Goal: Information Seeking & Learning: Learn about a topic

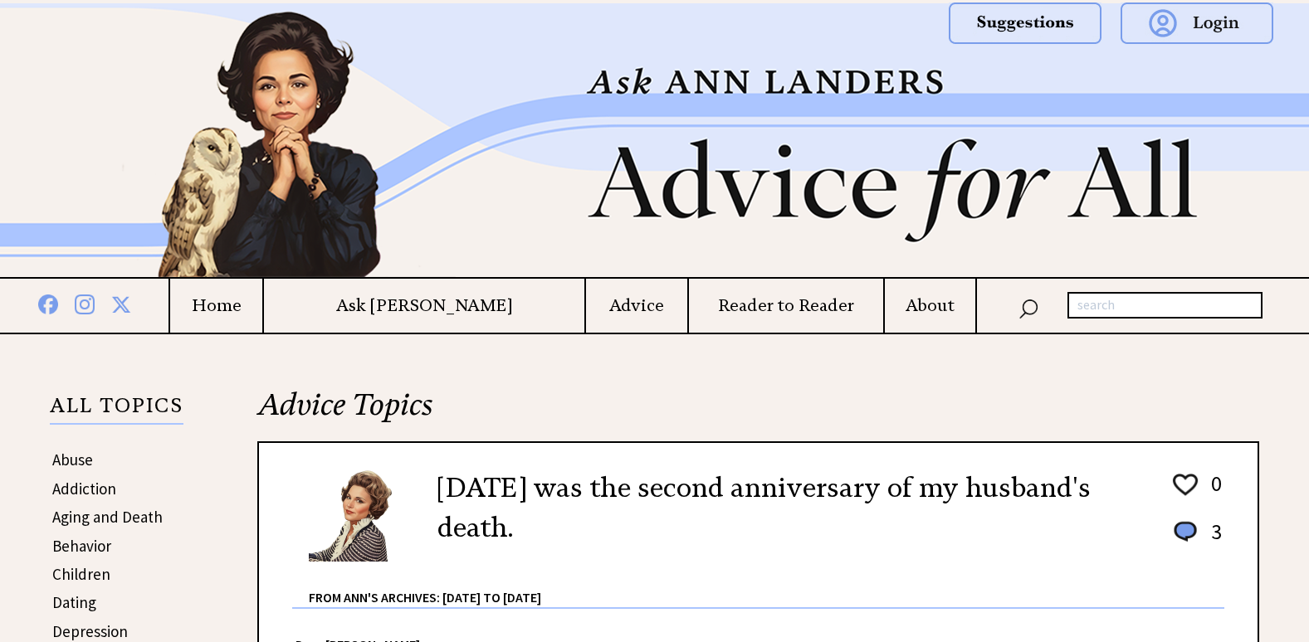
scroll to position [1245, 0]
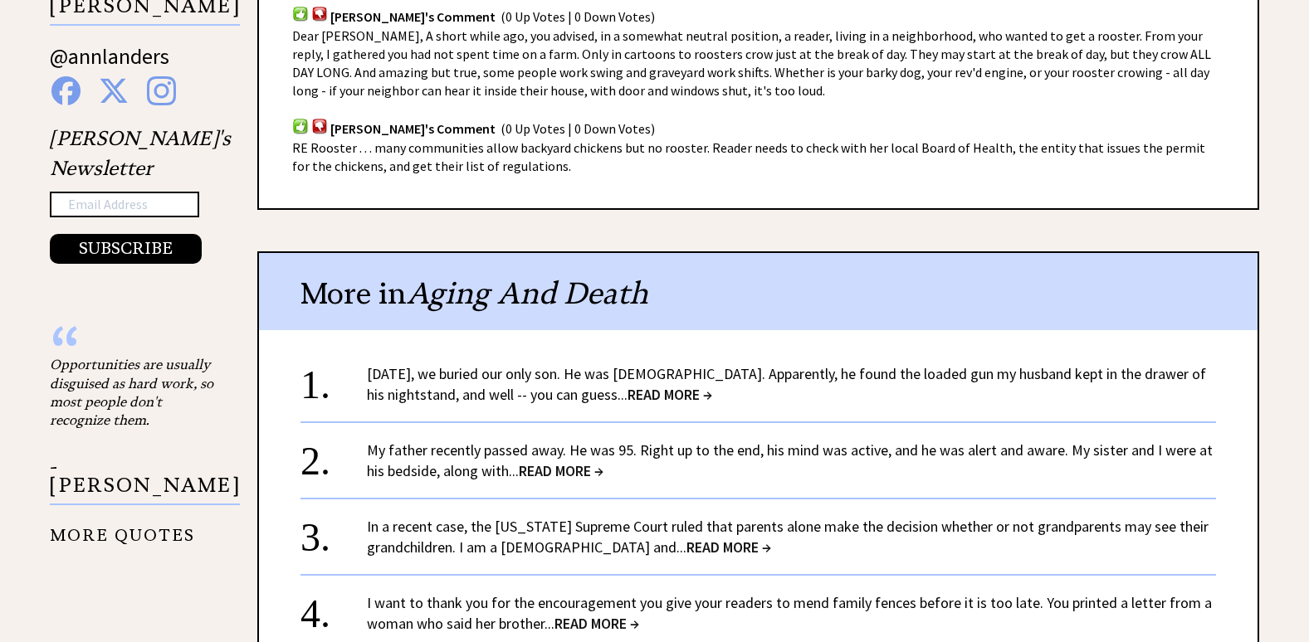
click at [566, 461] on span "READ MORE →" at bounding box center [561, 470] width 85 height 19
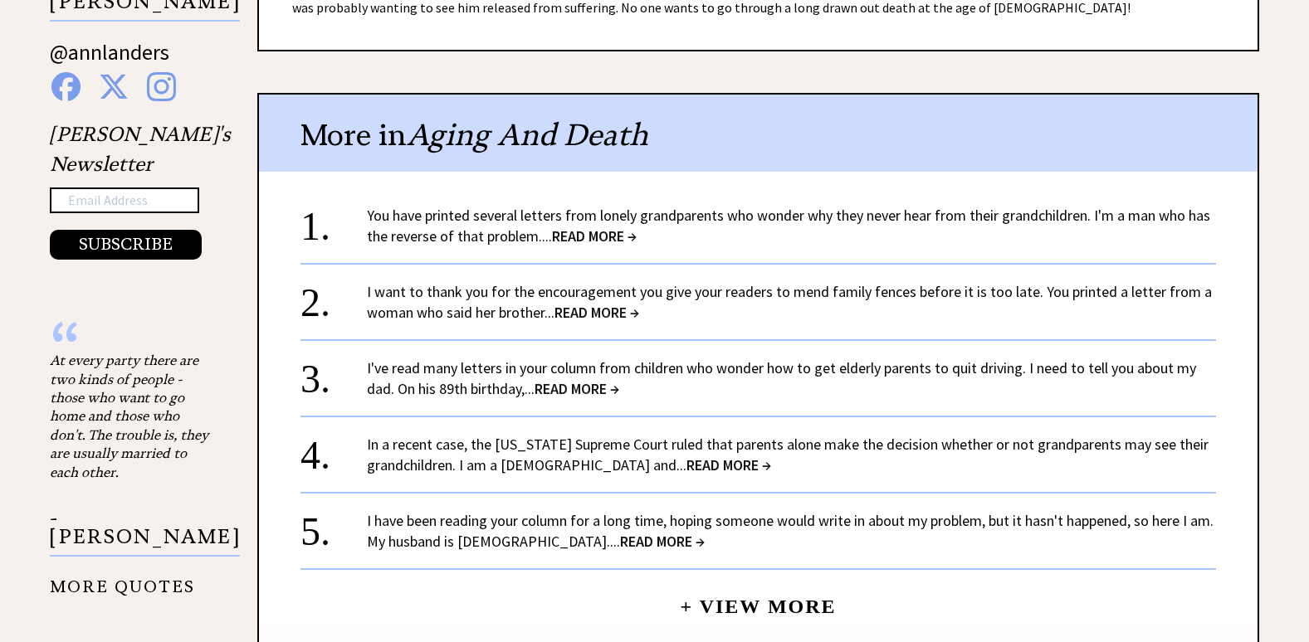
scroll to position [1245, 0]
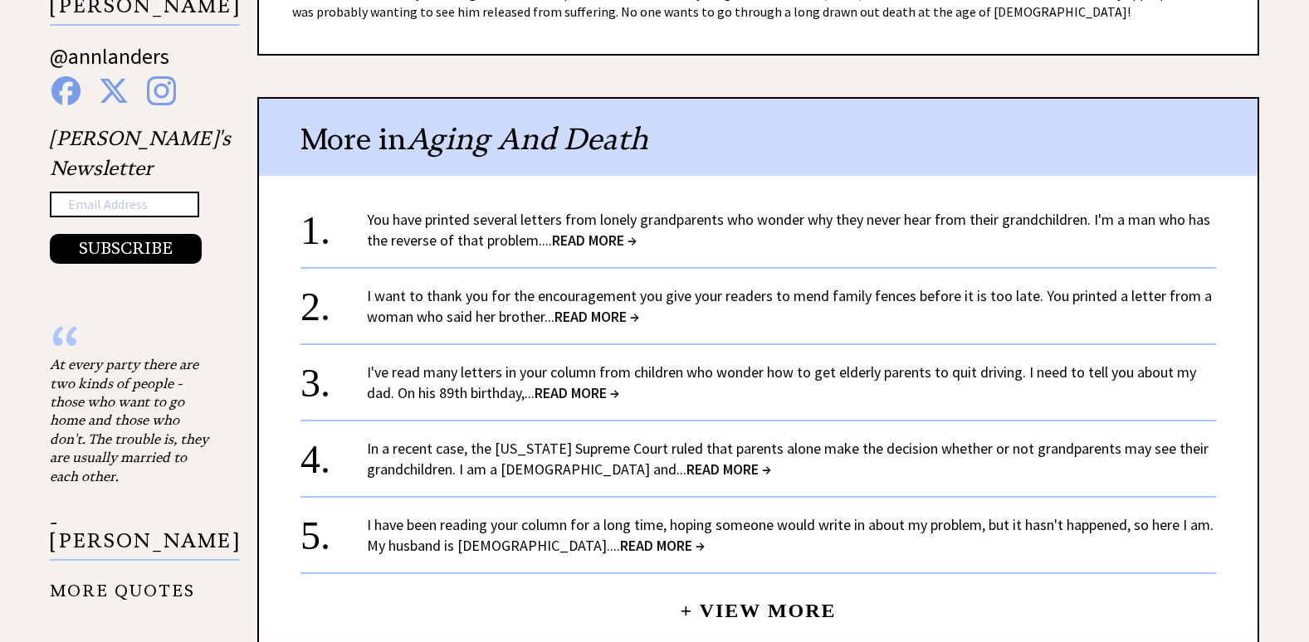
click at [595, 311] on span "READ MORE →" at bounding box center [596, 316] width 85 height 19
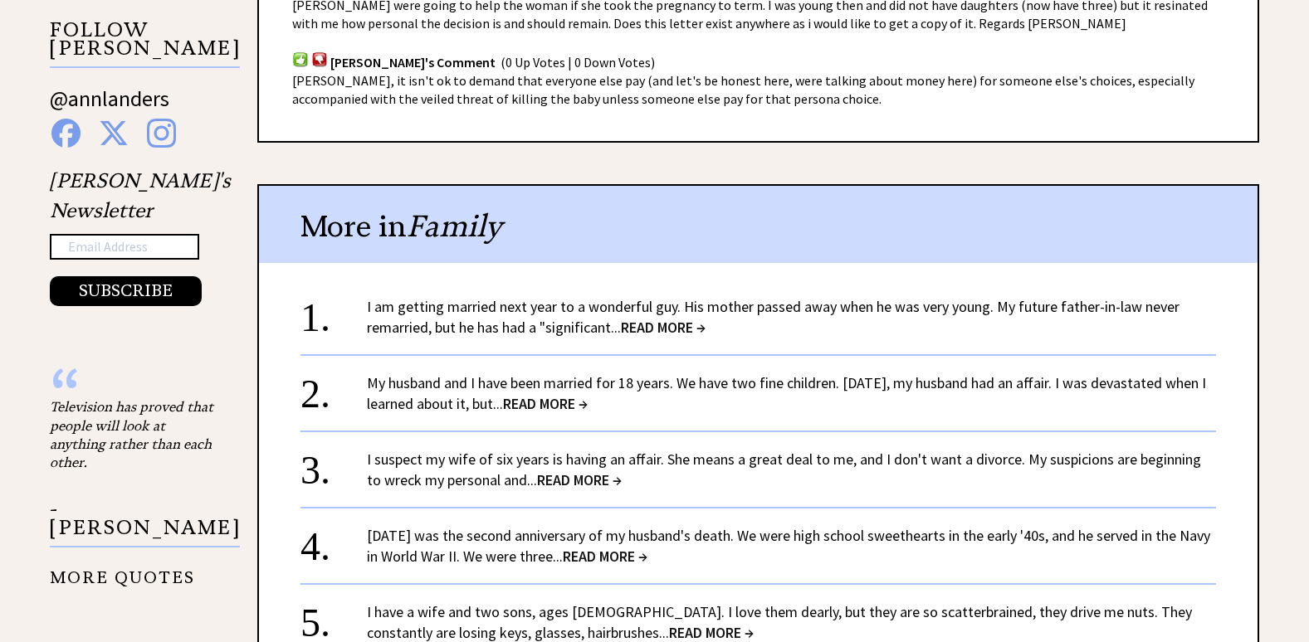
scroll to position [1245, 0]
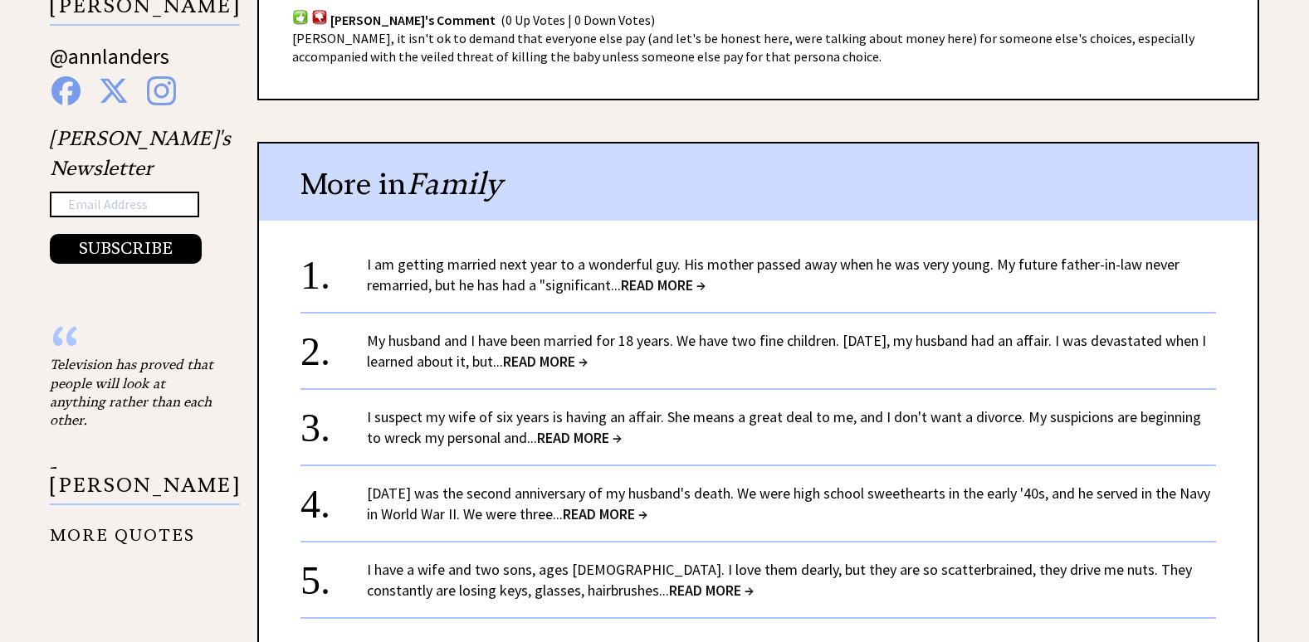
click at [673, 286] on span "READ MORE →" at bounding box center [663, 285] width 85 height 19
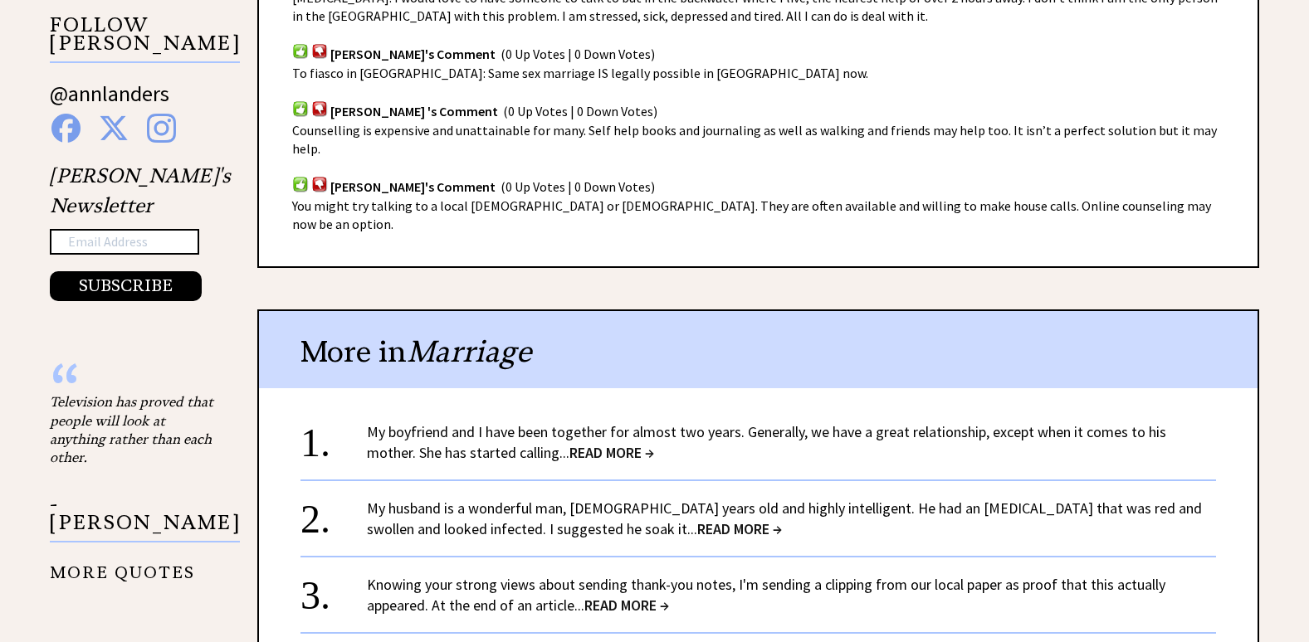
scroll to position [1245, 0]
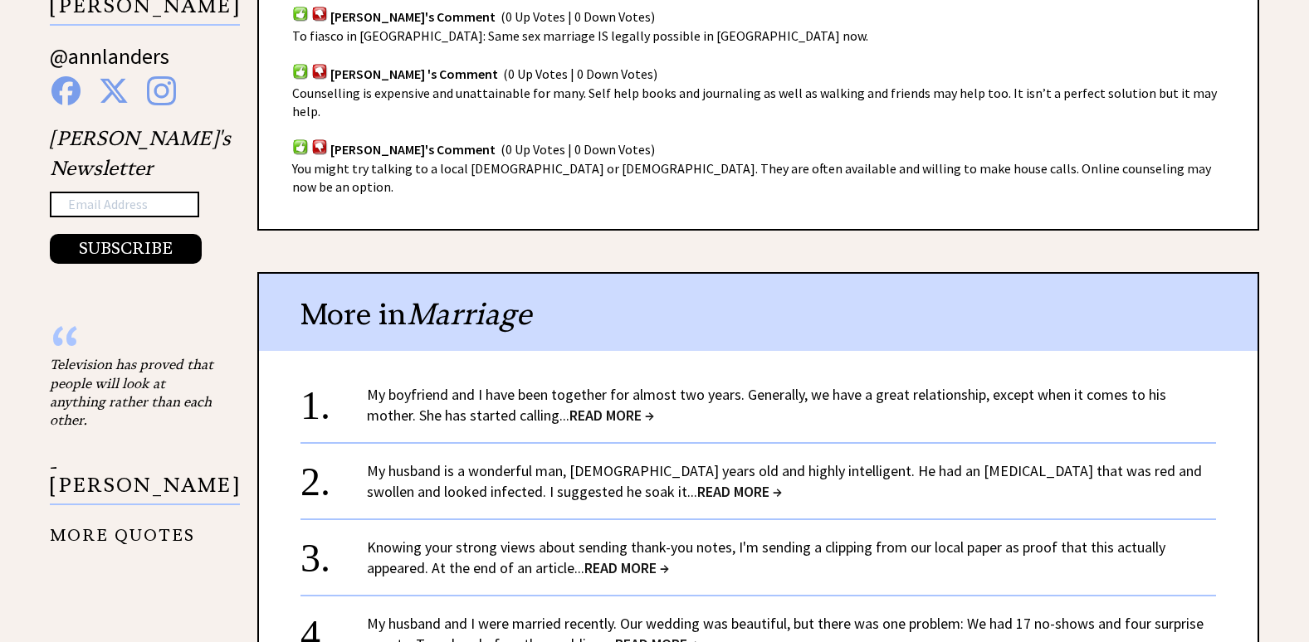
click at [569, 406] on span "READ MORE →" at bounding box center [611, 415] width 85 height 19
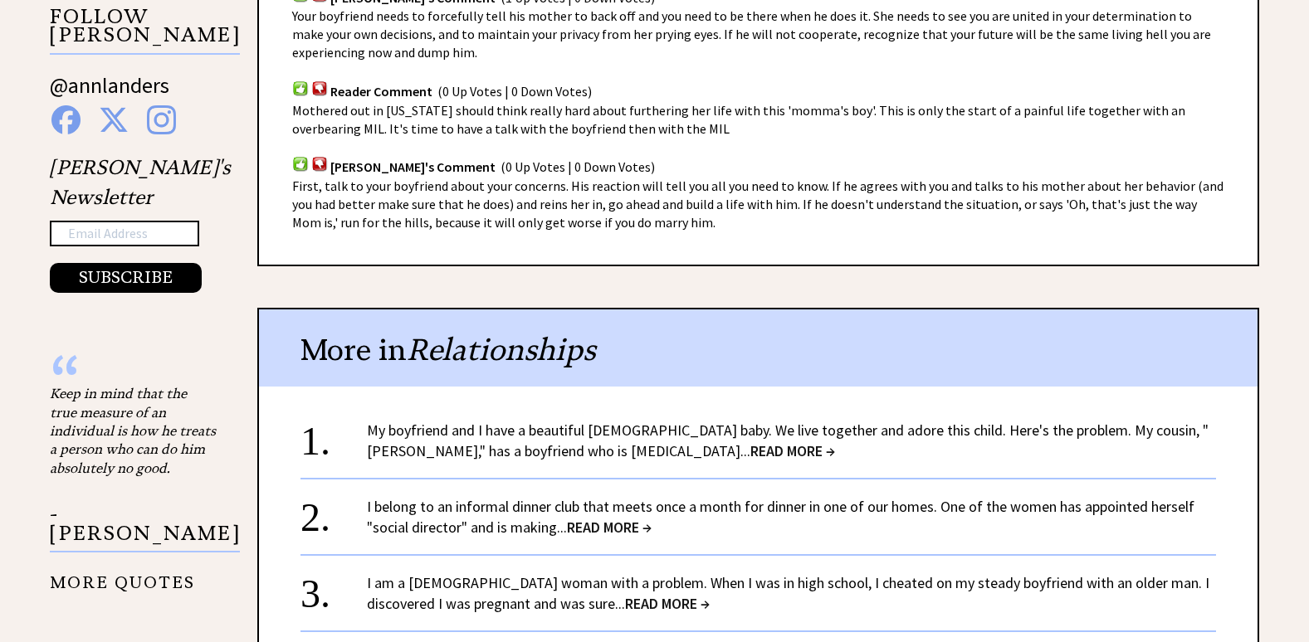
scroll to position [1245, 0]
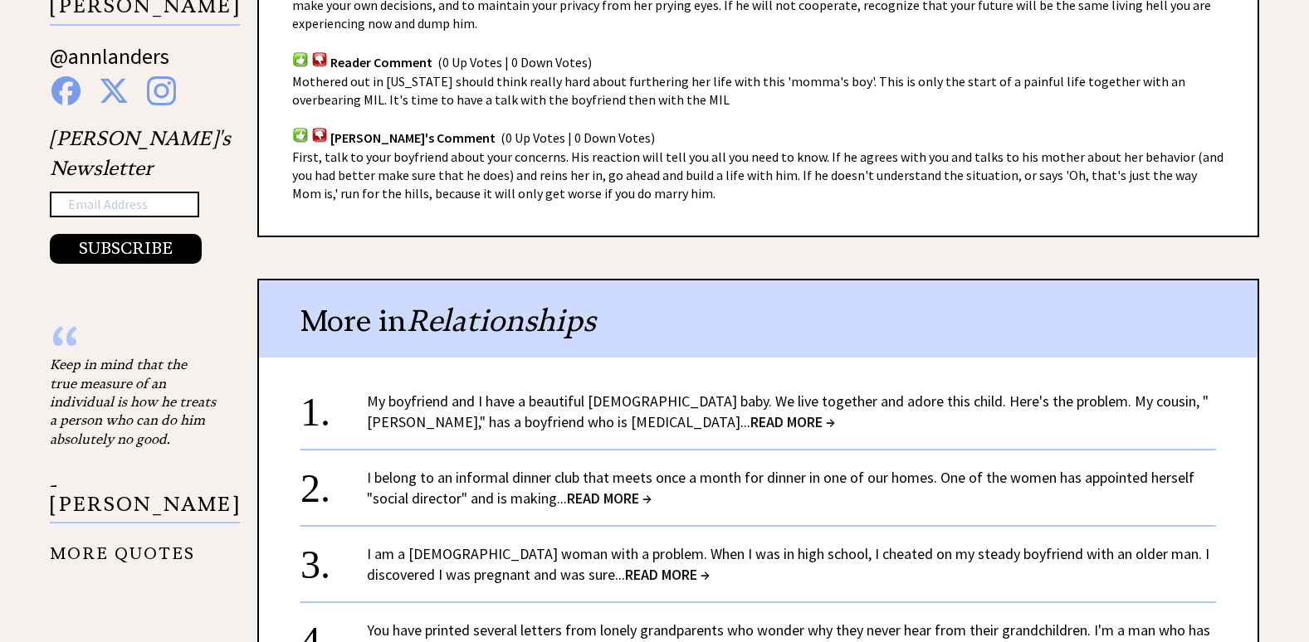
click at [608, 498] on span "READ MORE →" at bounding box center [609, 498] width 85 height 19
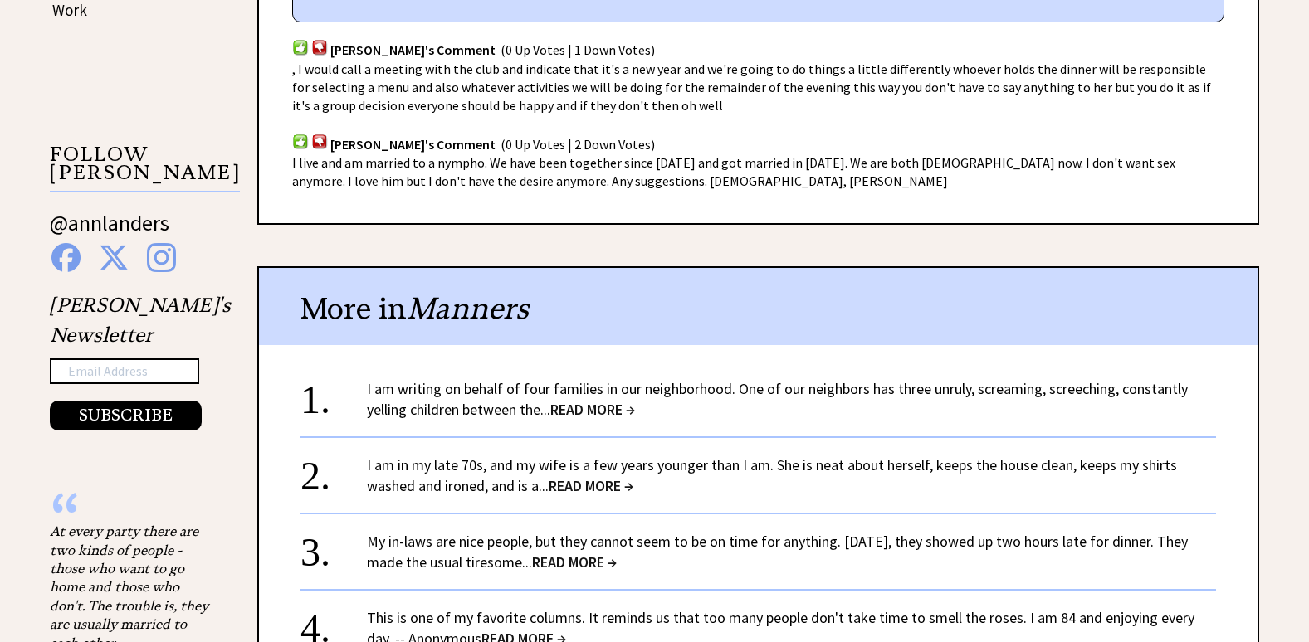
scroll to position [1079, 0]
click at [621, 399] on span "READ MORE →" at bounding box center [592, 408] width 85 height 19
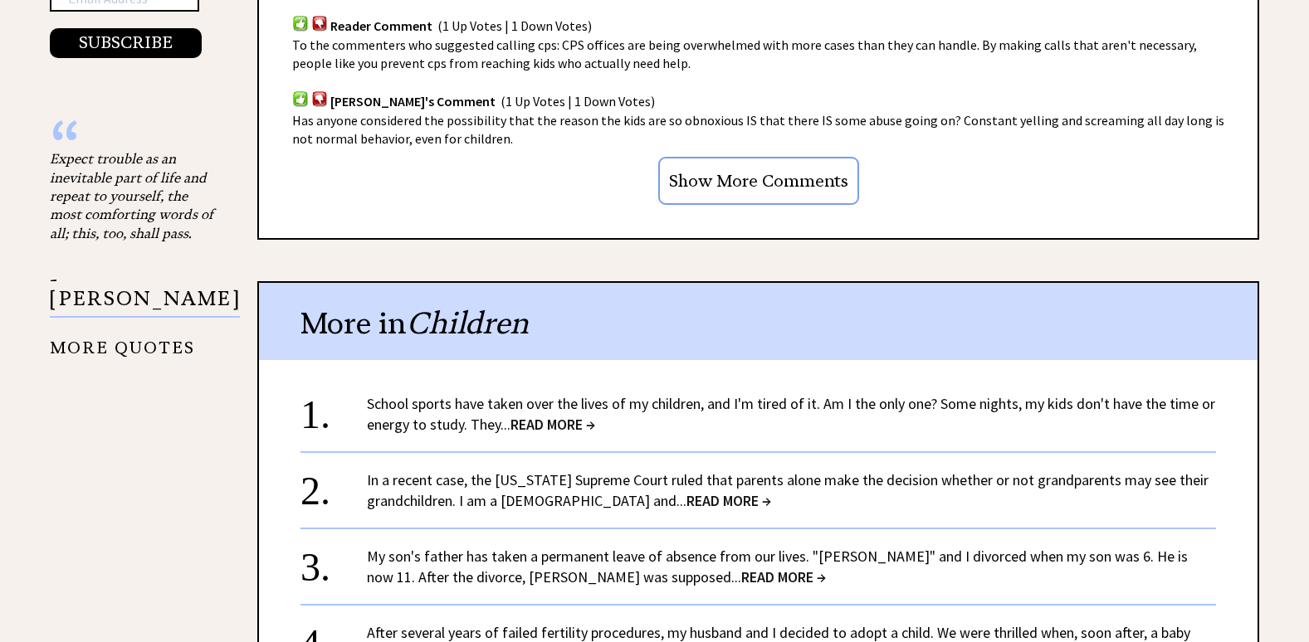
scroll to position [1494, 0]
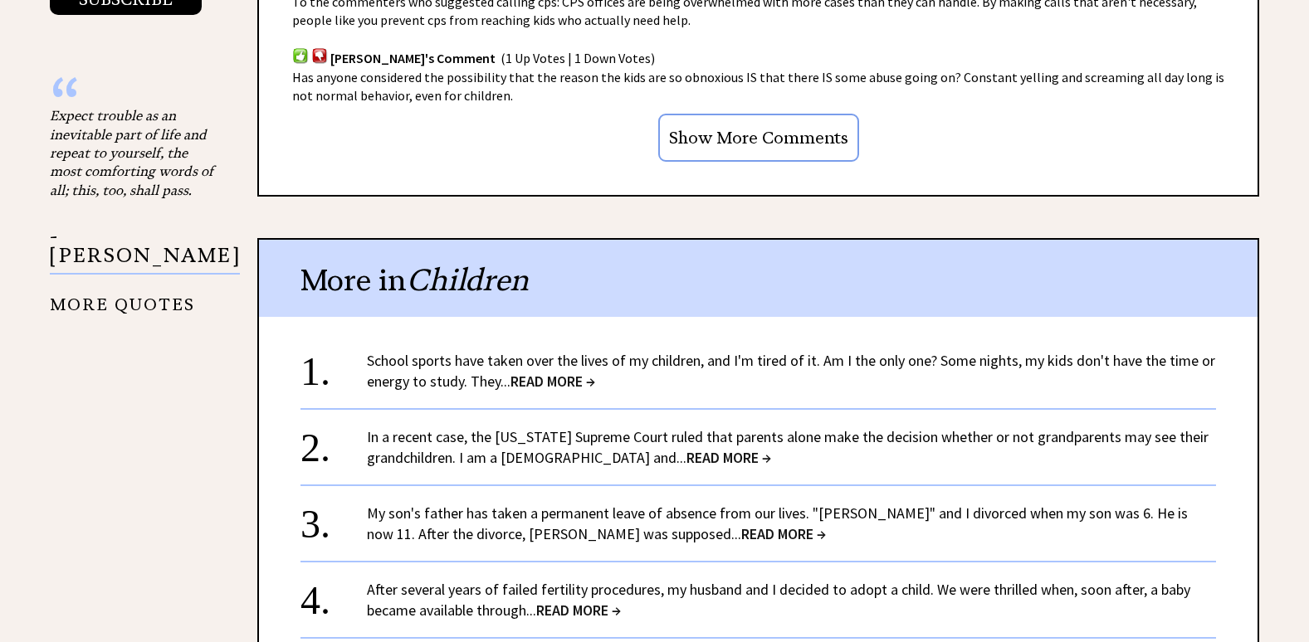
click at [741, 525] on span "READ MORE →" at bounding box center [783, 534] width 85 height 19
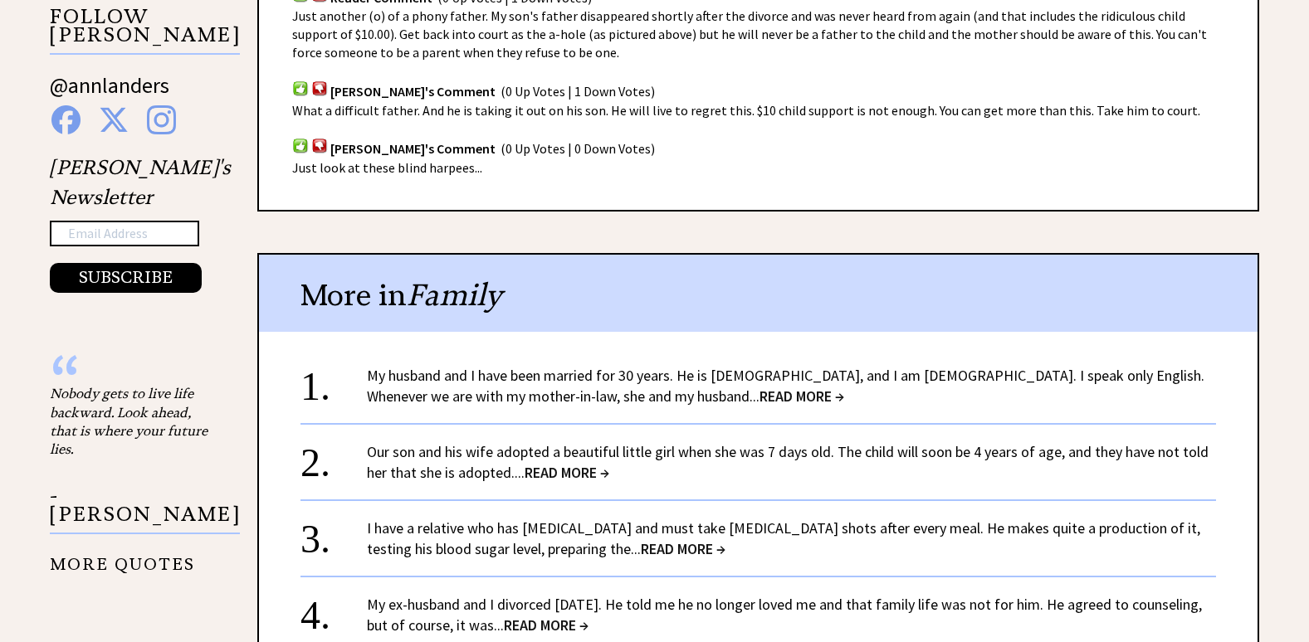
scroll to position [1245, 0]
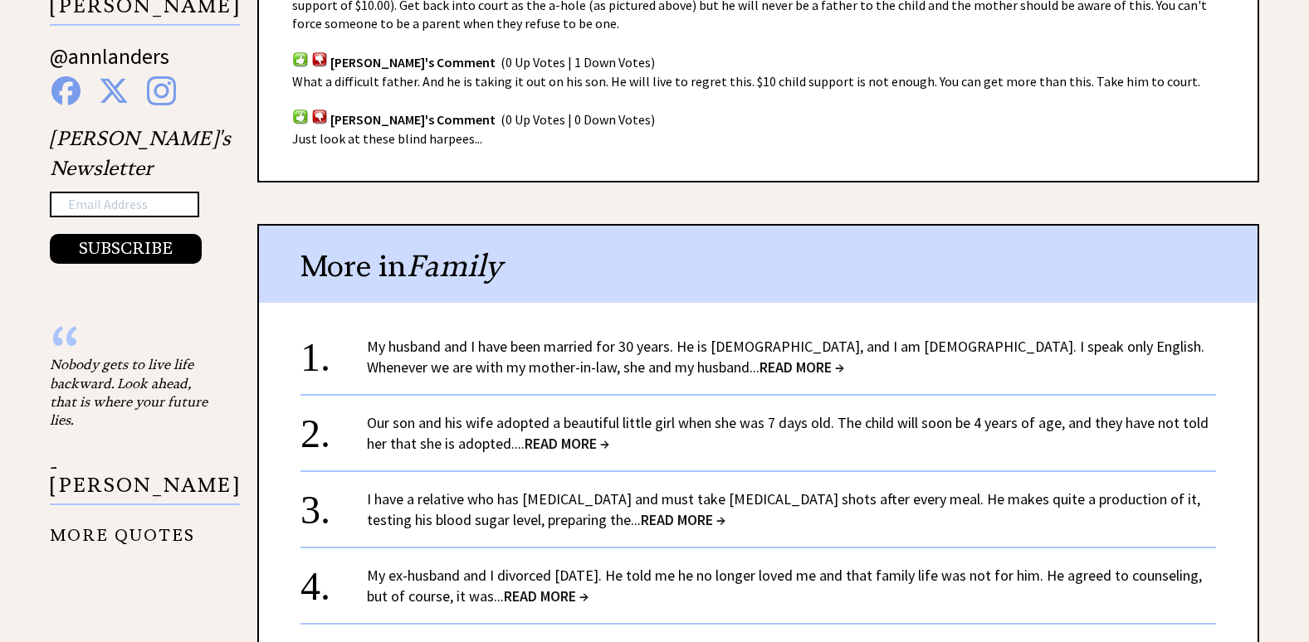
click at [759, 364] on span "READ MORE →" at bounding box center [801, 367] width 85 height 19
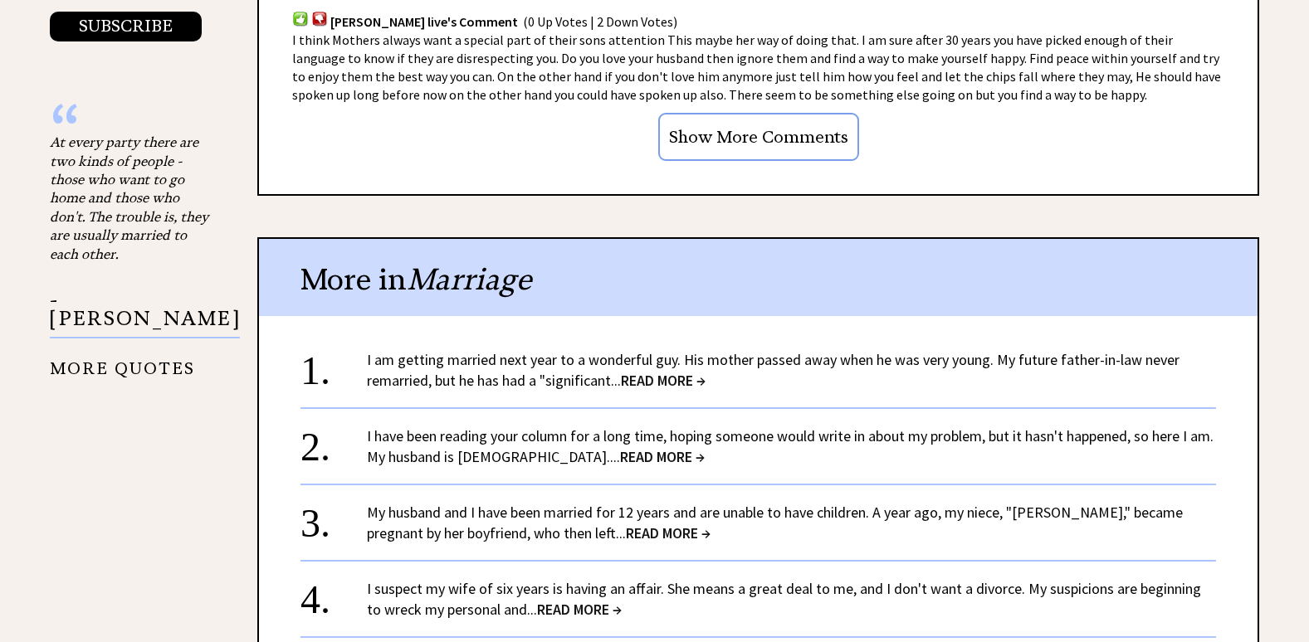
scroll to position [1494, 0]
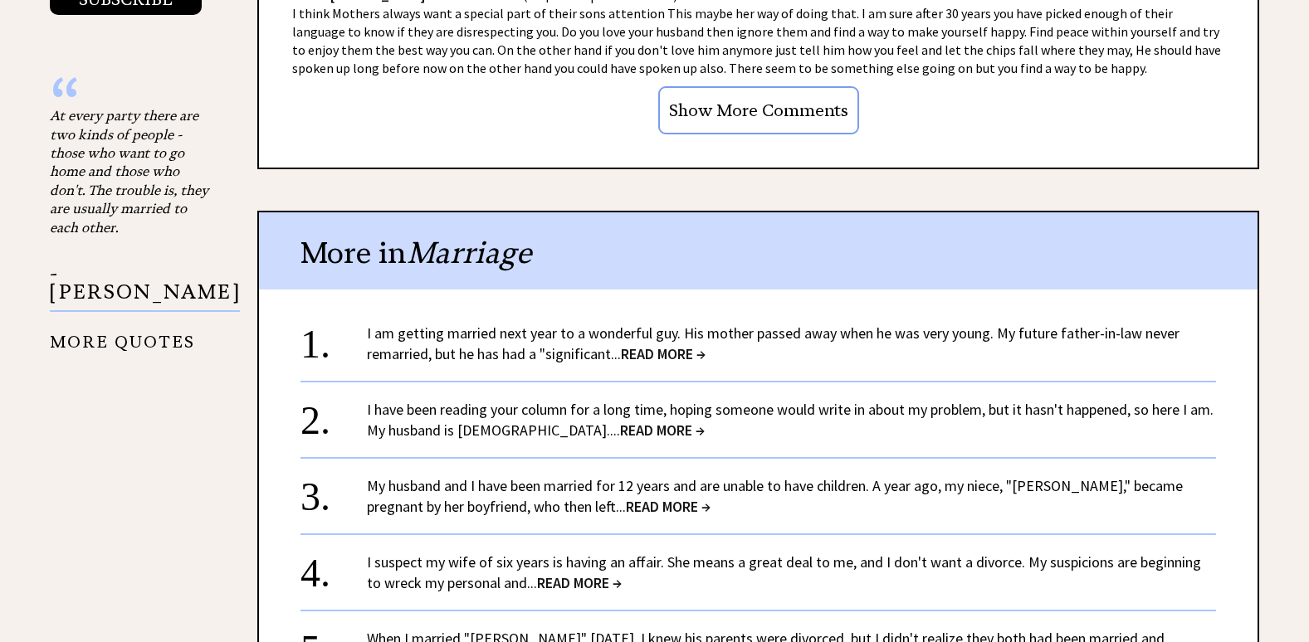
click at [626, 421] on span "READ MORE →" at bounding box center [662, 430] width 85 height 19
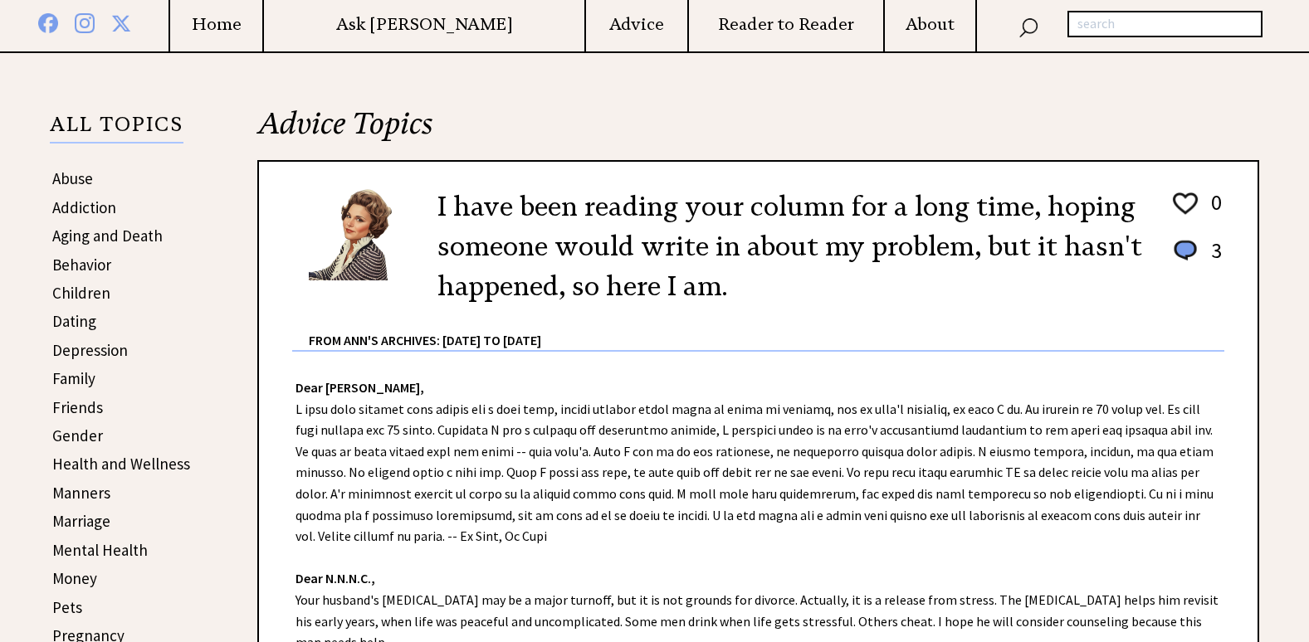
scroll to position [332, 0]
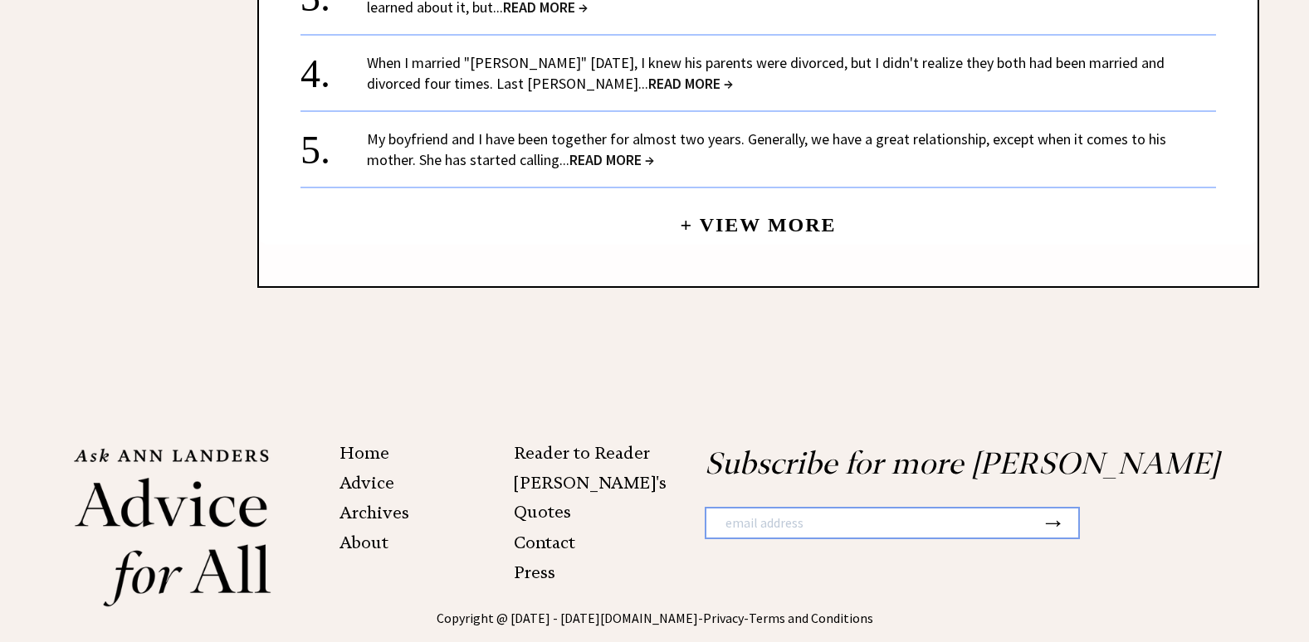
scroll to position [2047, 0]
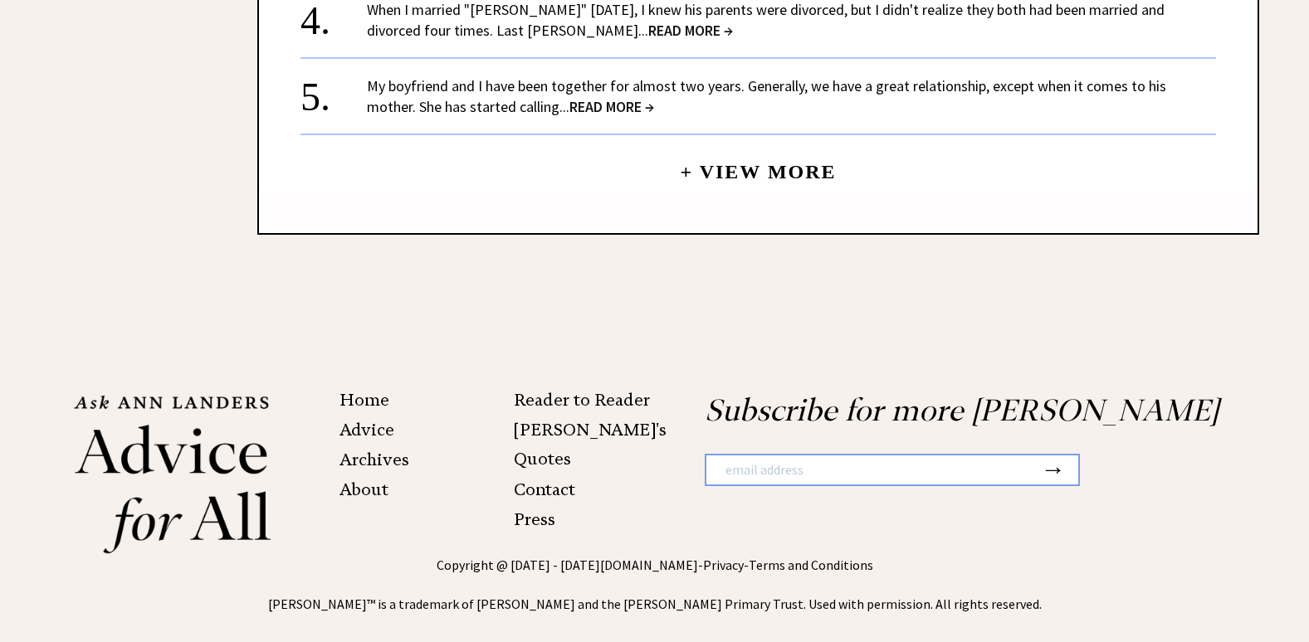
click at [388, 450] on link "Archives" at bounding box center [374, 460] width 70 height 20
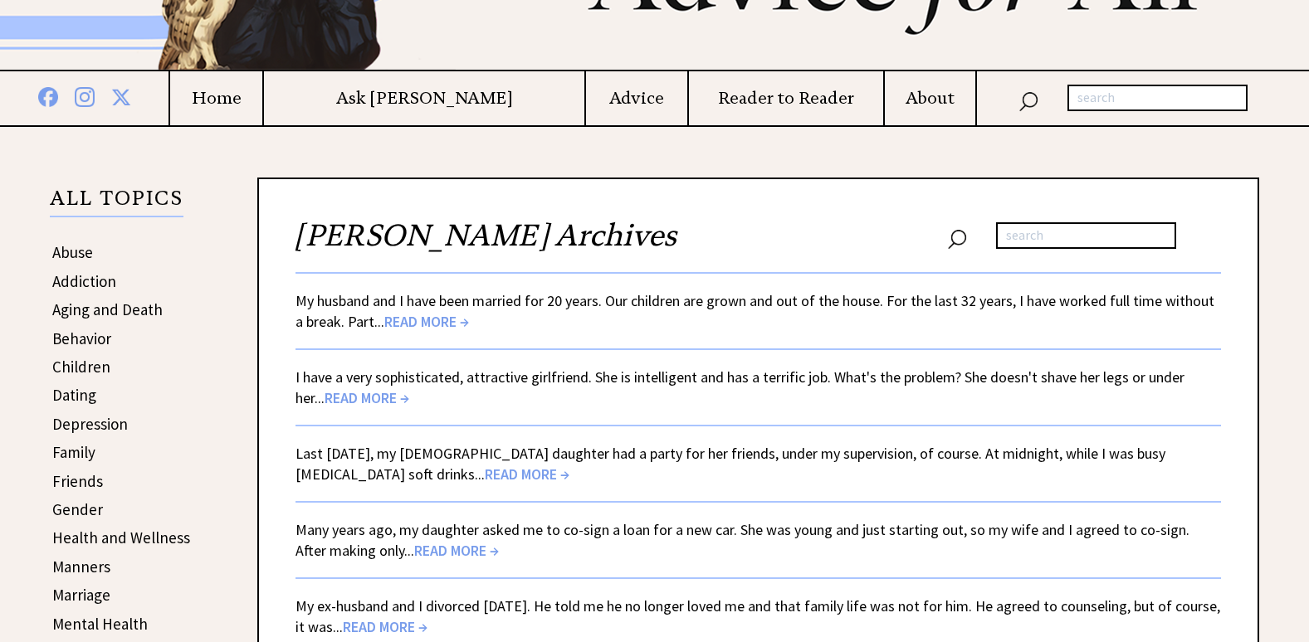
scroll to position [249, 0]
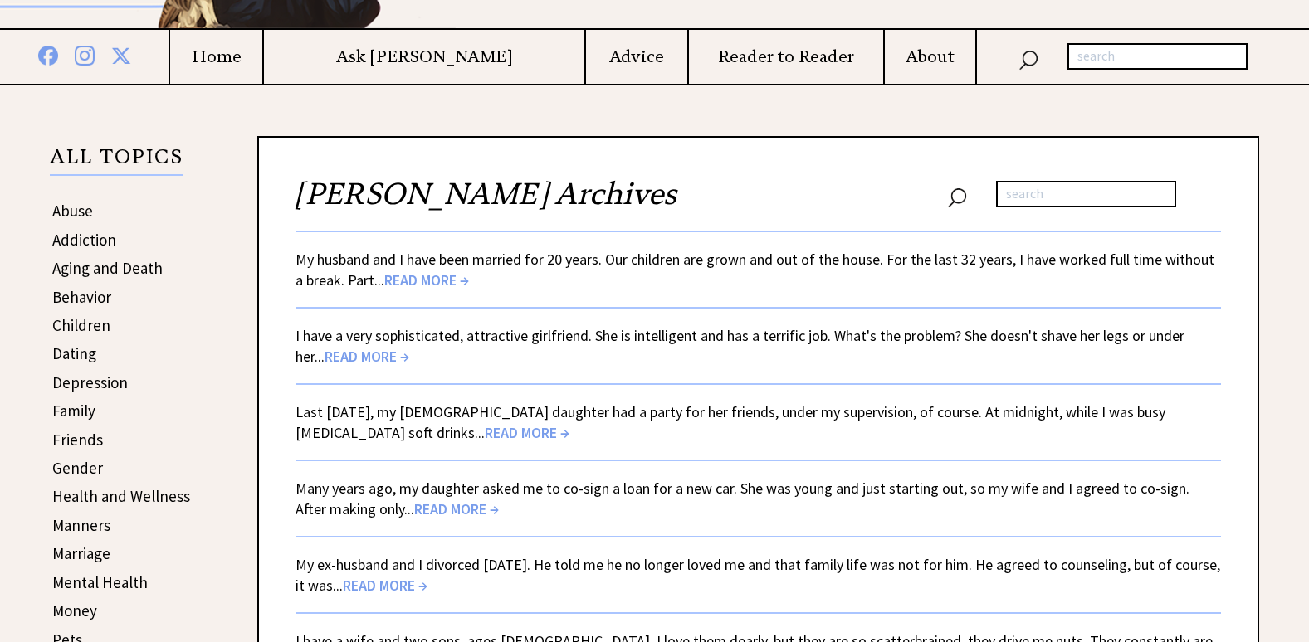
click at [485, 436] on span "READ MORE →" at bounding box center [527, 432] width 85 height 19
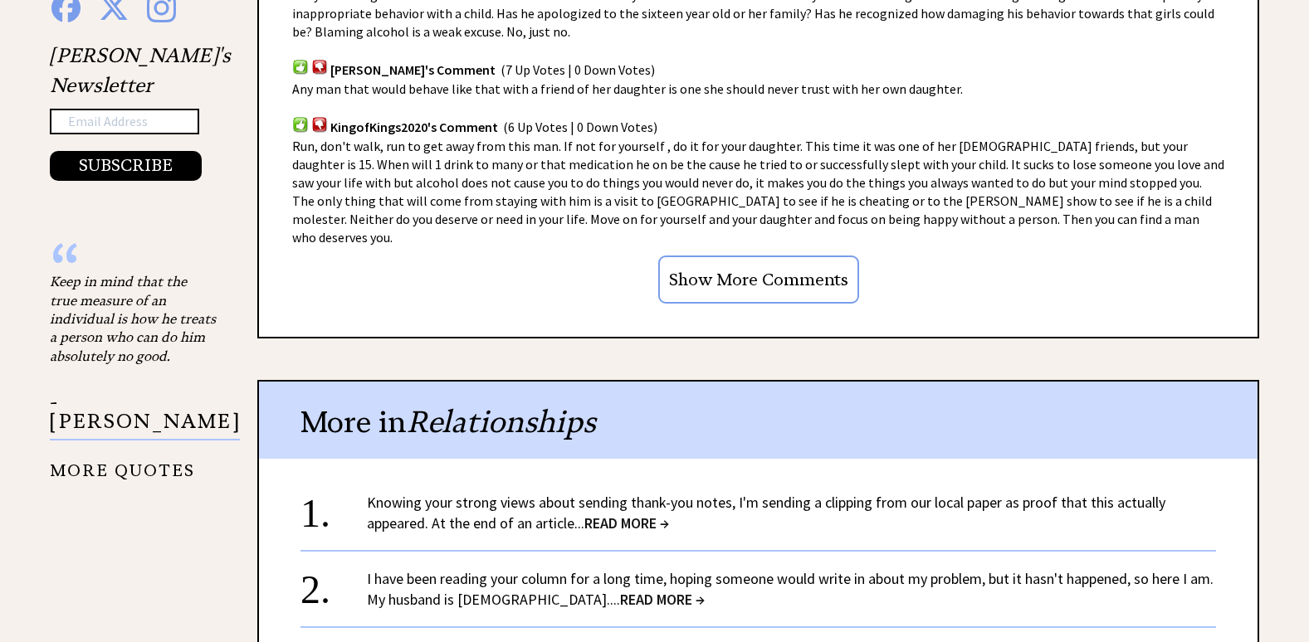
scroll to position [1494, 0]
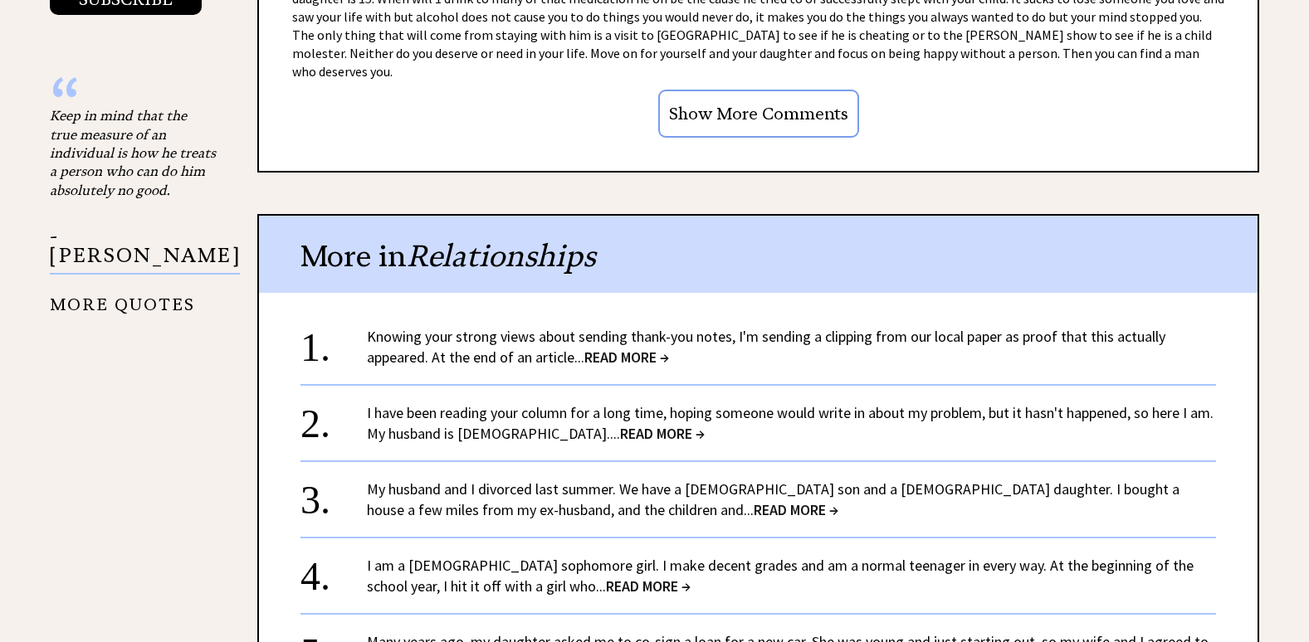
click at [606, 577] on span "READ MORE →" at bounding box center [648, 586] width 85 height 19
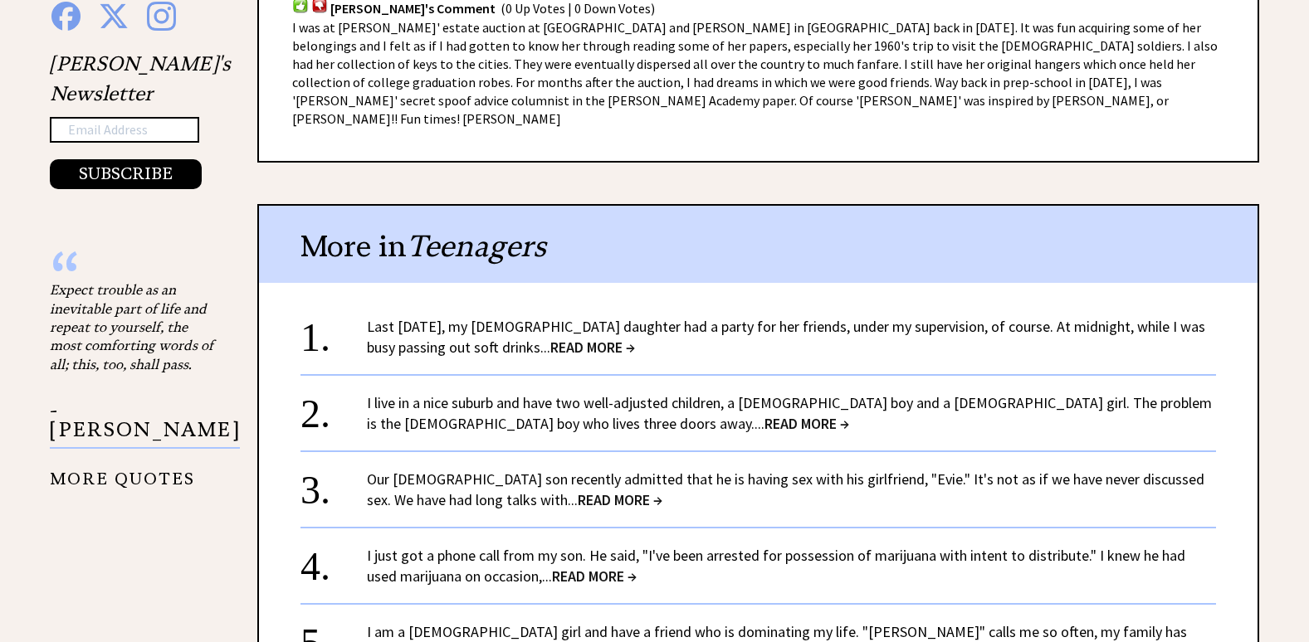
scroll to position [1328, 0]
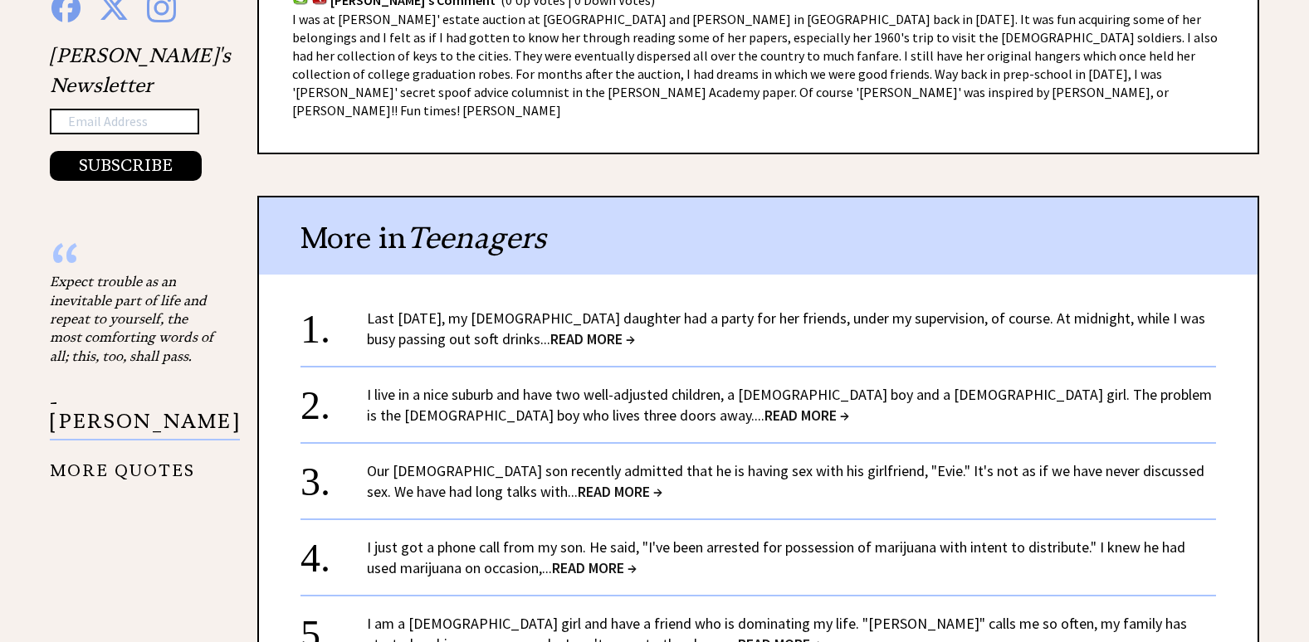
click at [578, 482] on span "READ MORE →" at bounding box center [620, 491] width 85 height 19
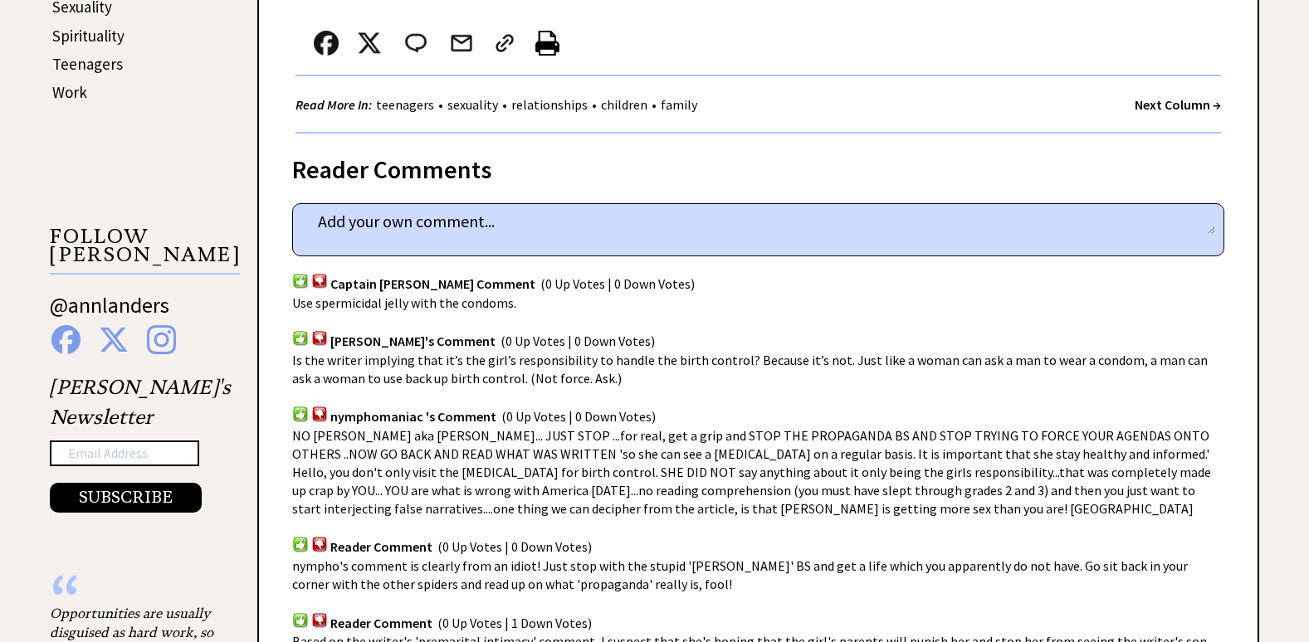
scroll to position [1079, 0]
